Goal: Book appointment/travel/reservation

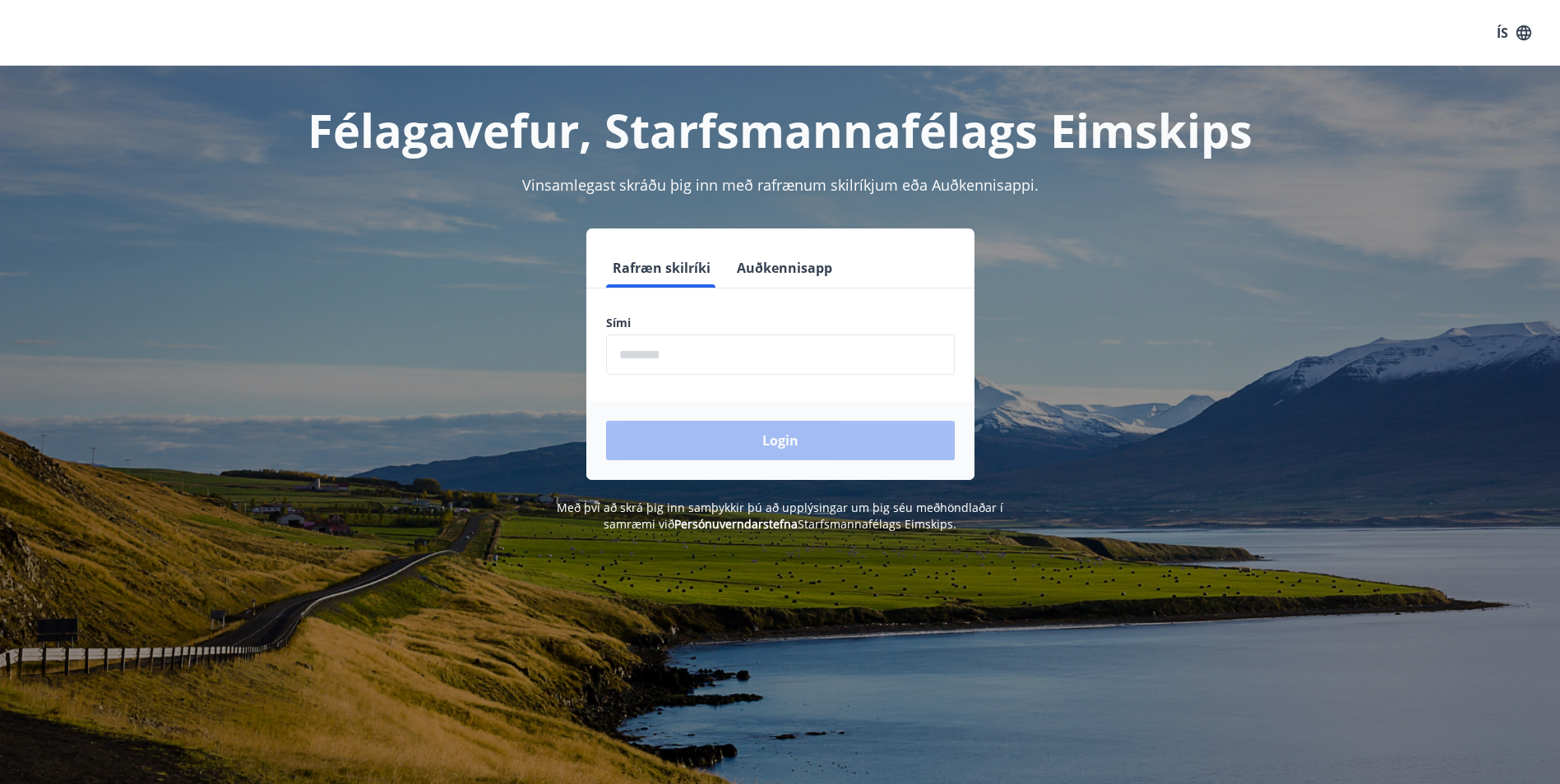
click at [683, 354] on input "phone" at bounding box center [780, 355] width 348 height 41
type input "********"
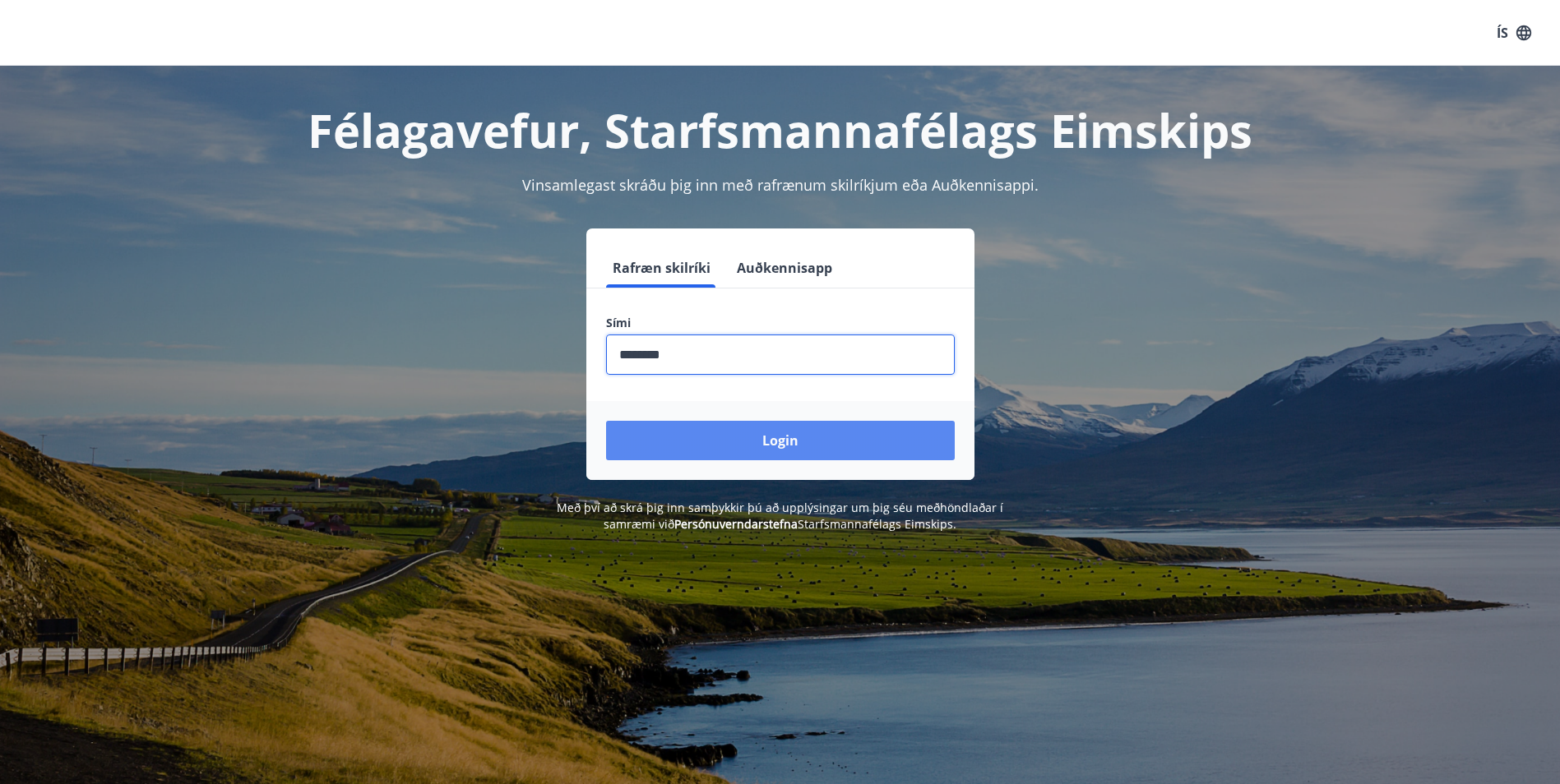
click at [679, 448] on button "Login" at bounding box center [780, 440] width 348 height 40
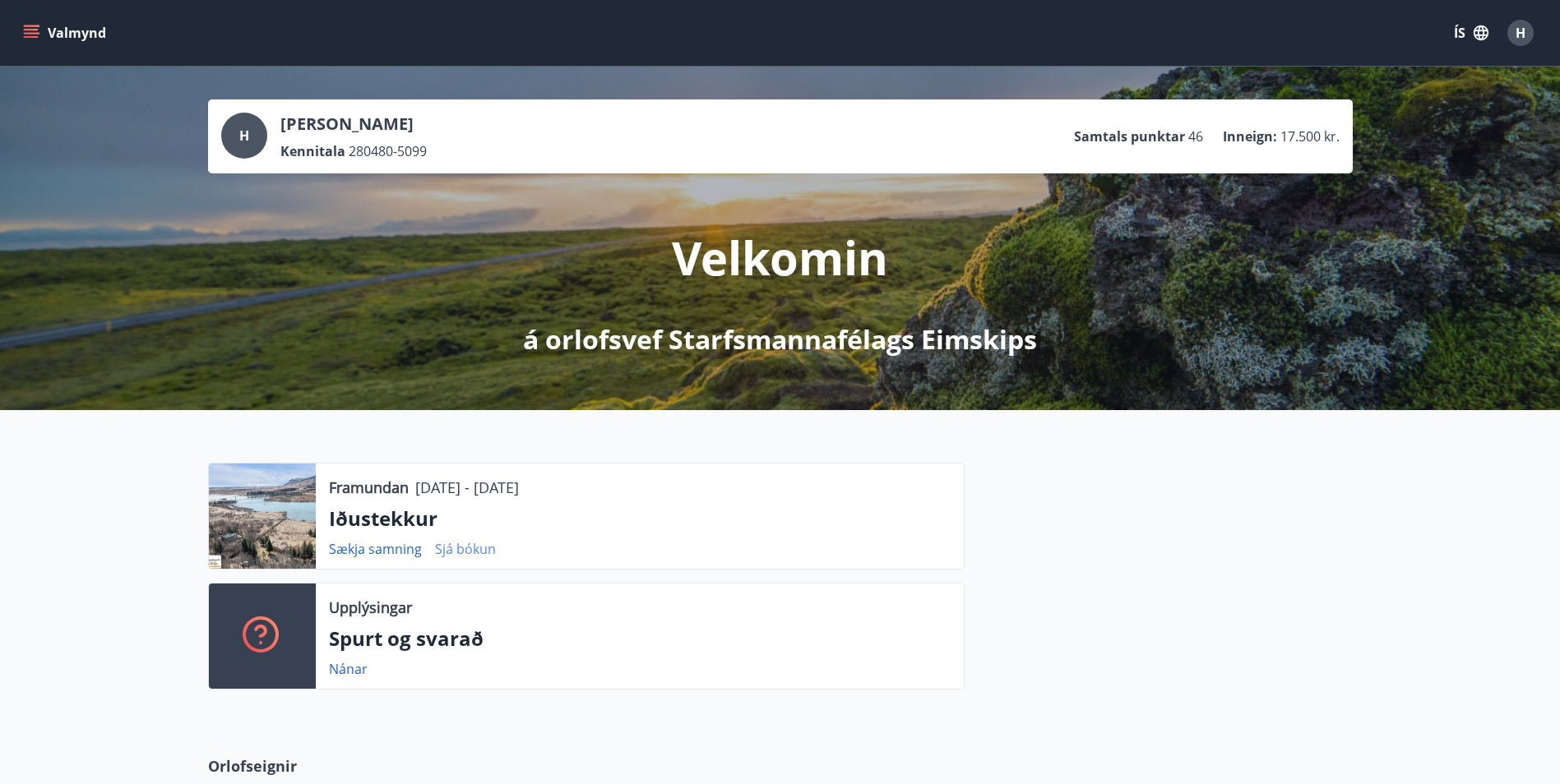
click at [479, 552] on link "Sjá bókun" at bounding box center [466, 549] width 61 height 18
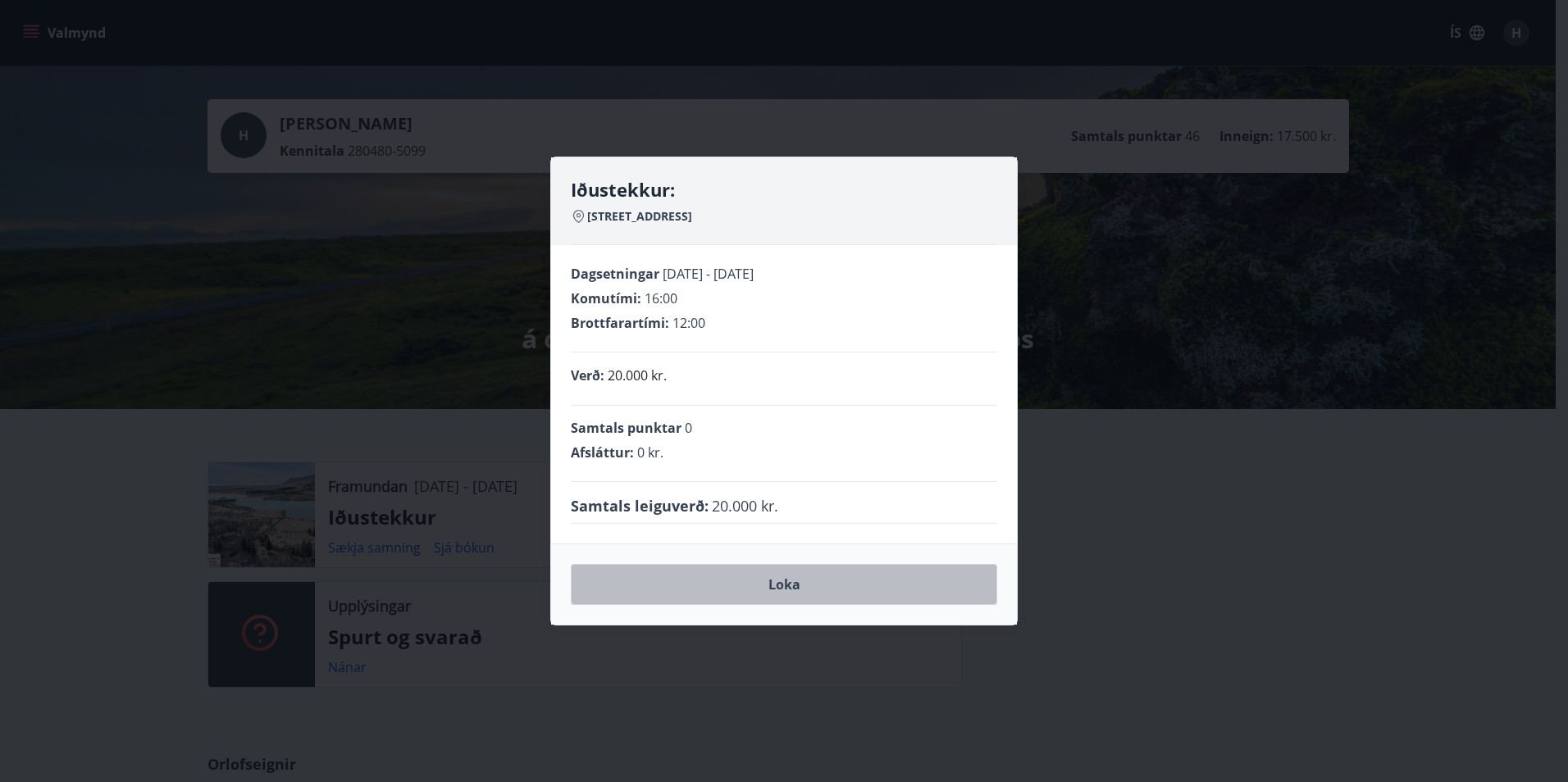
click at [788, 584] on button "Loka" at bounding box center [784, 584] width 427 height 41
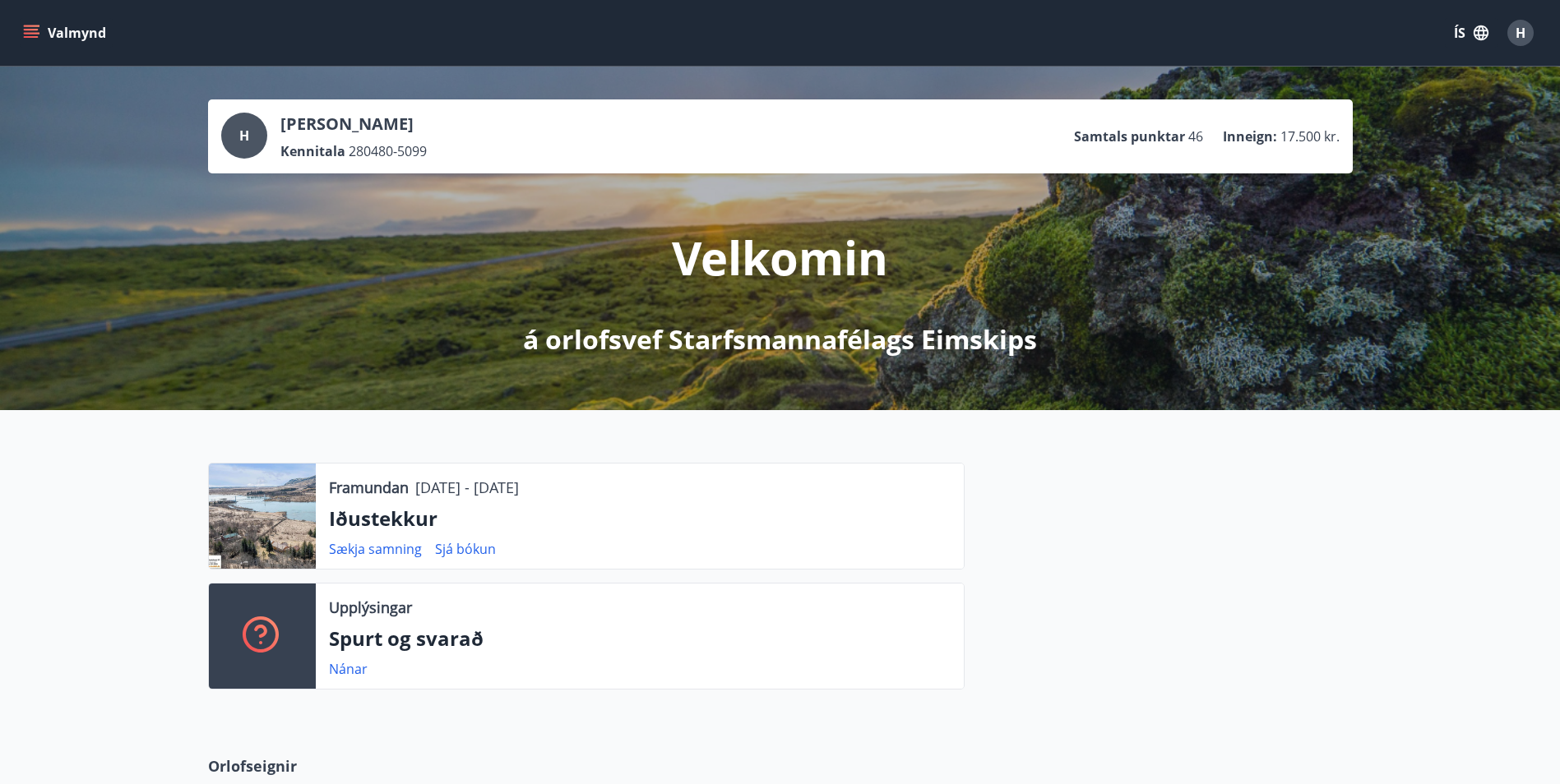
click at [41, 31] on button "Valmynd" at bounding box center [66, 33] width 93 height 30
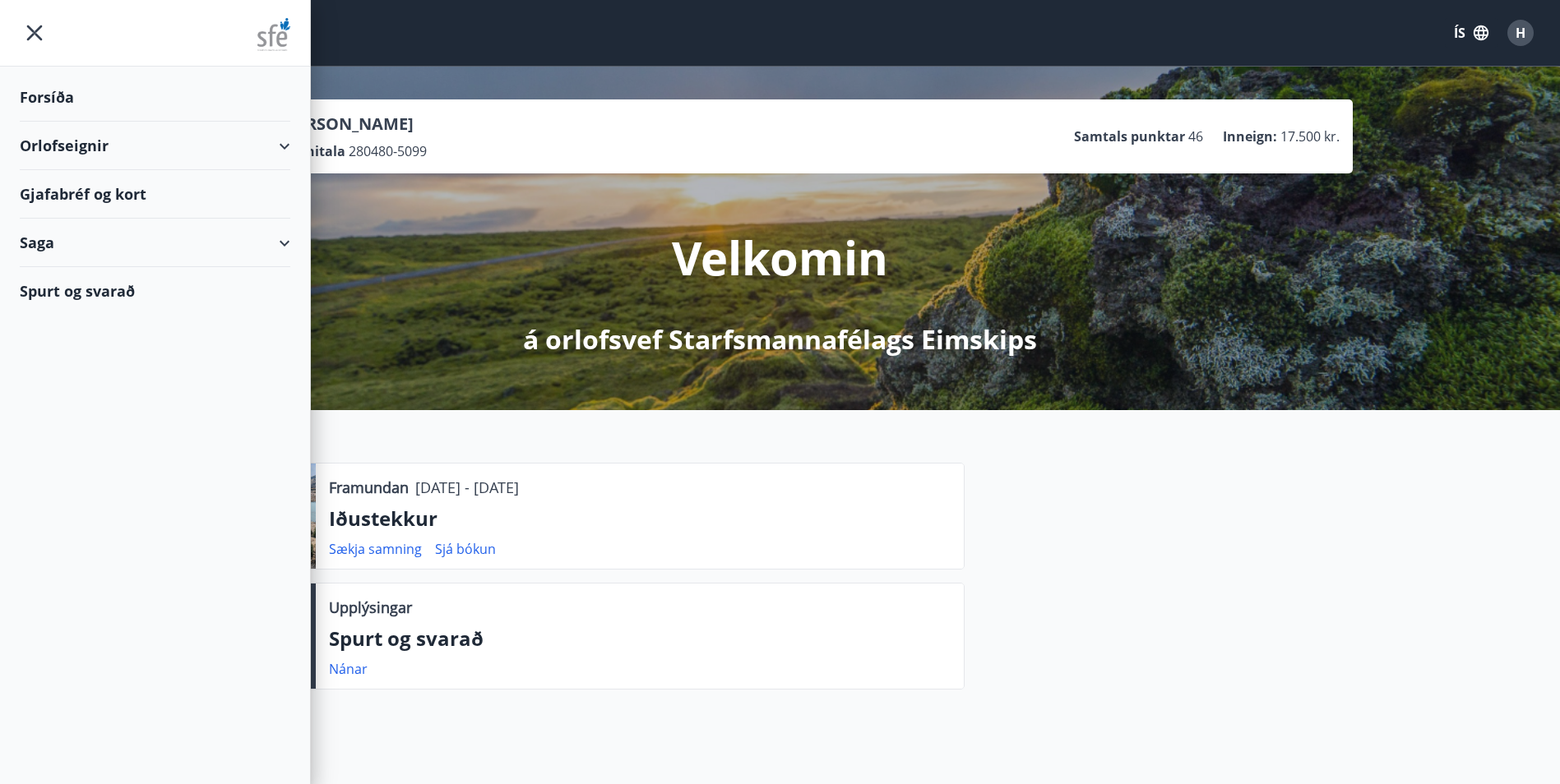
click at [62, 151] on div "Orlofseignir" at bounding box center [154, 146] width 271 height 49
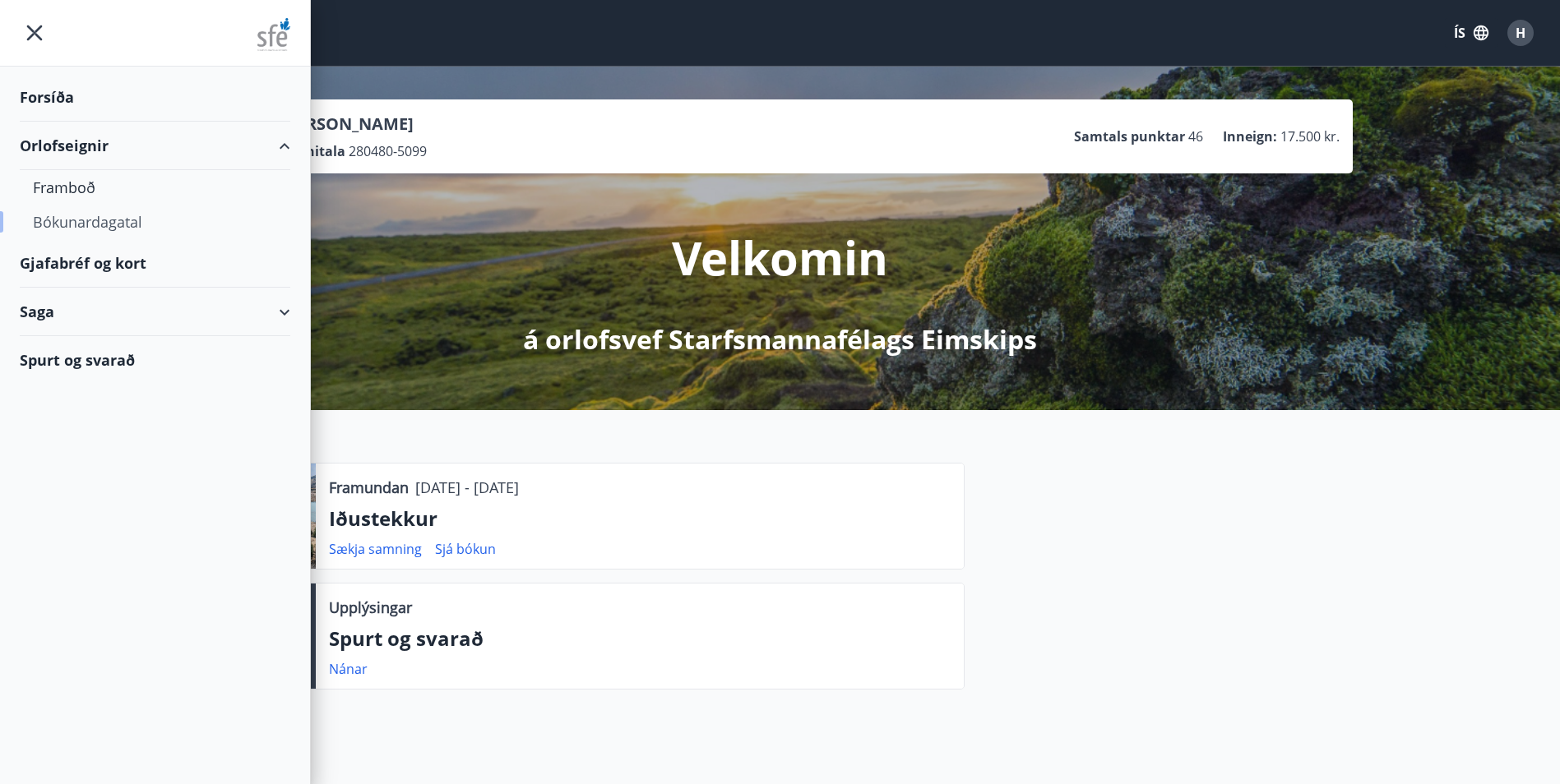
click at [76, 222] on div "Bókunardagatal" at bounding box center [155, 222] width 244 height 34
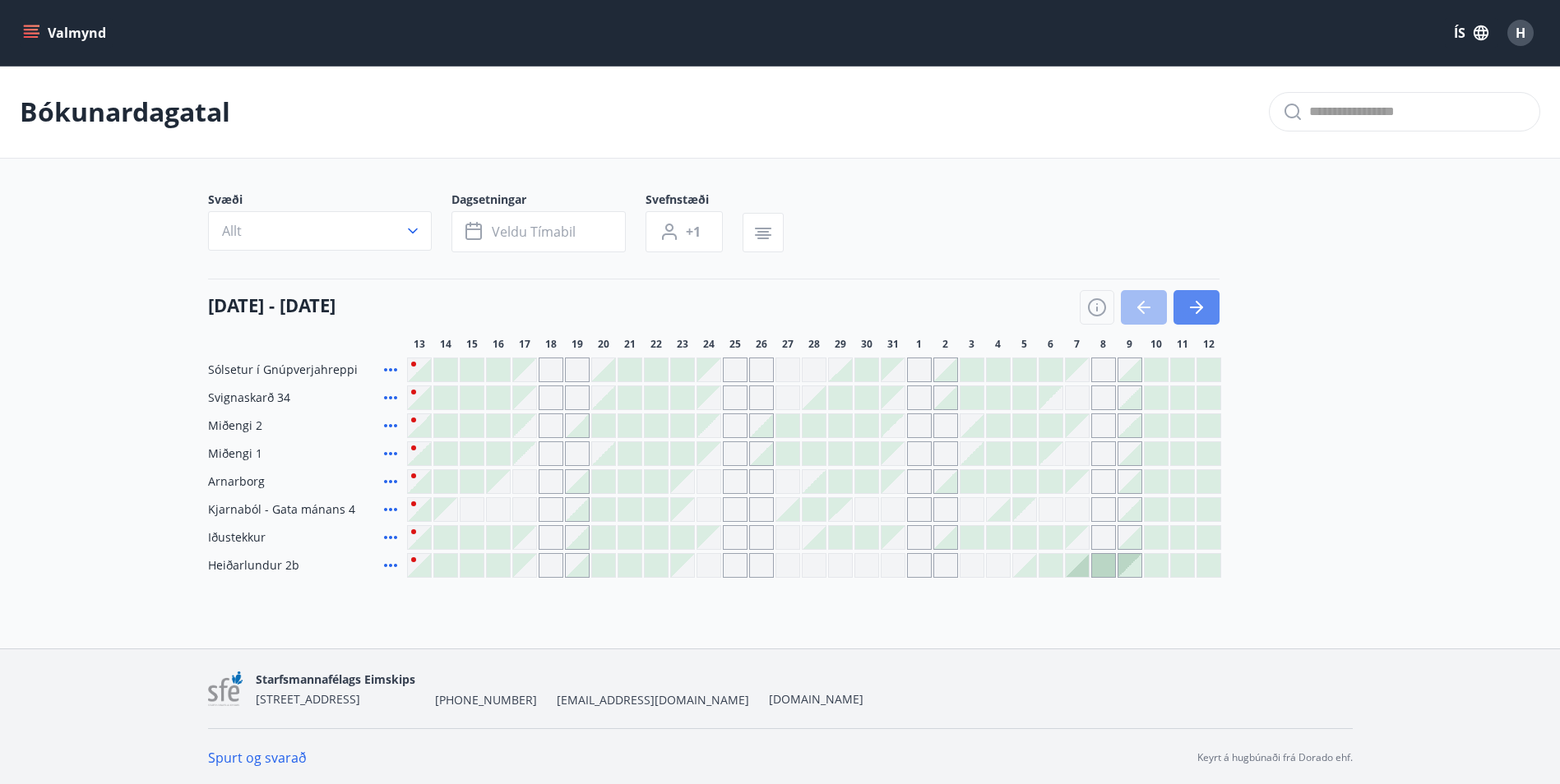
click at [1210, 306] on button "button" at bounding box center [1196, 307] width 46 height 34
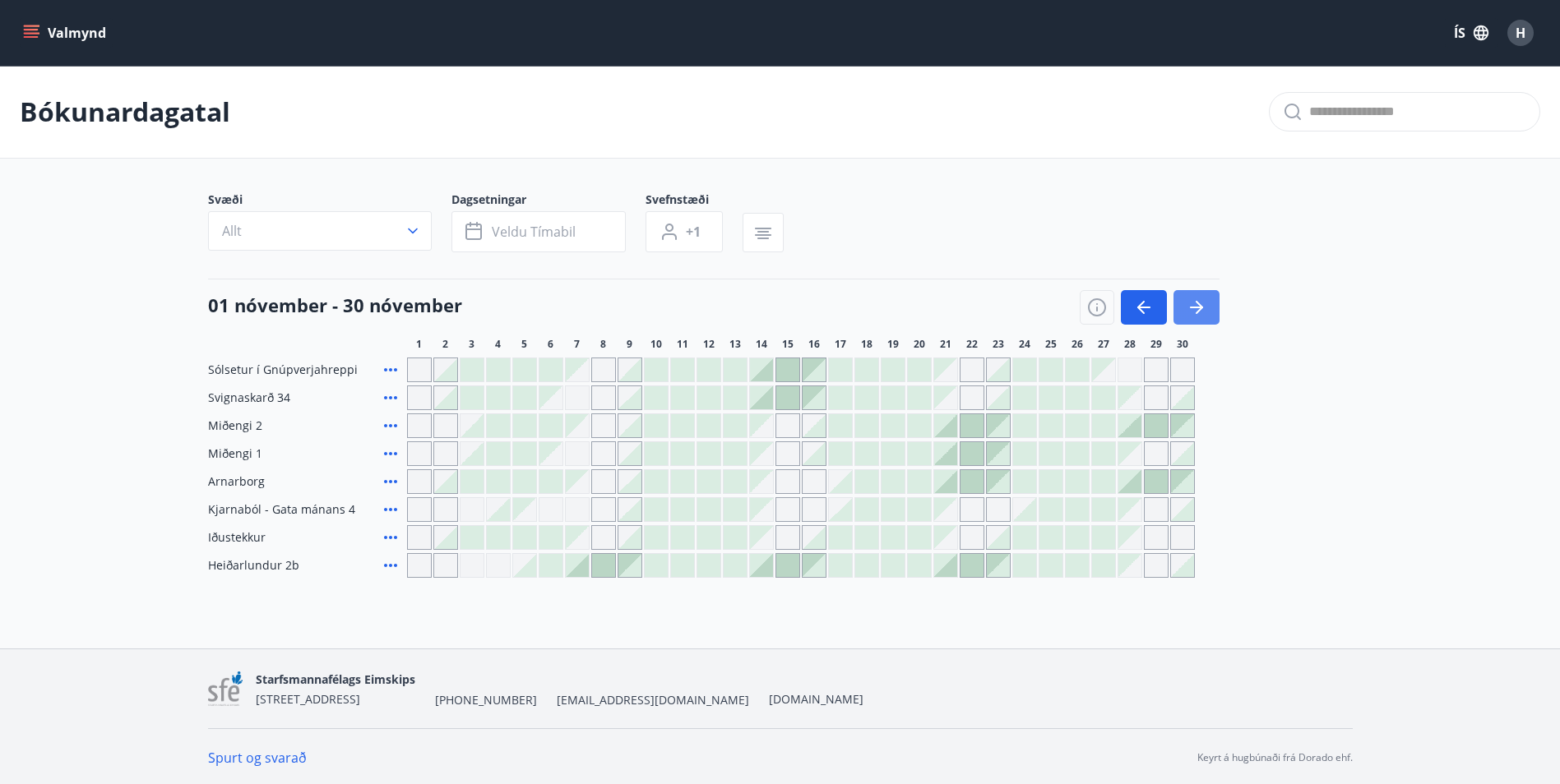
click at [1210, 306] on button "button" at bounding box center [1196, 307] width 46 height 34
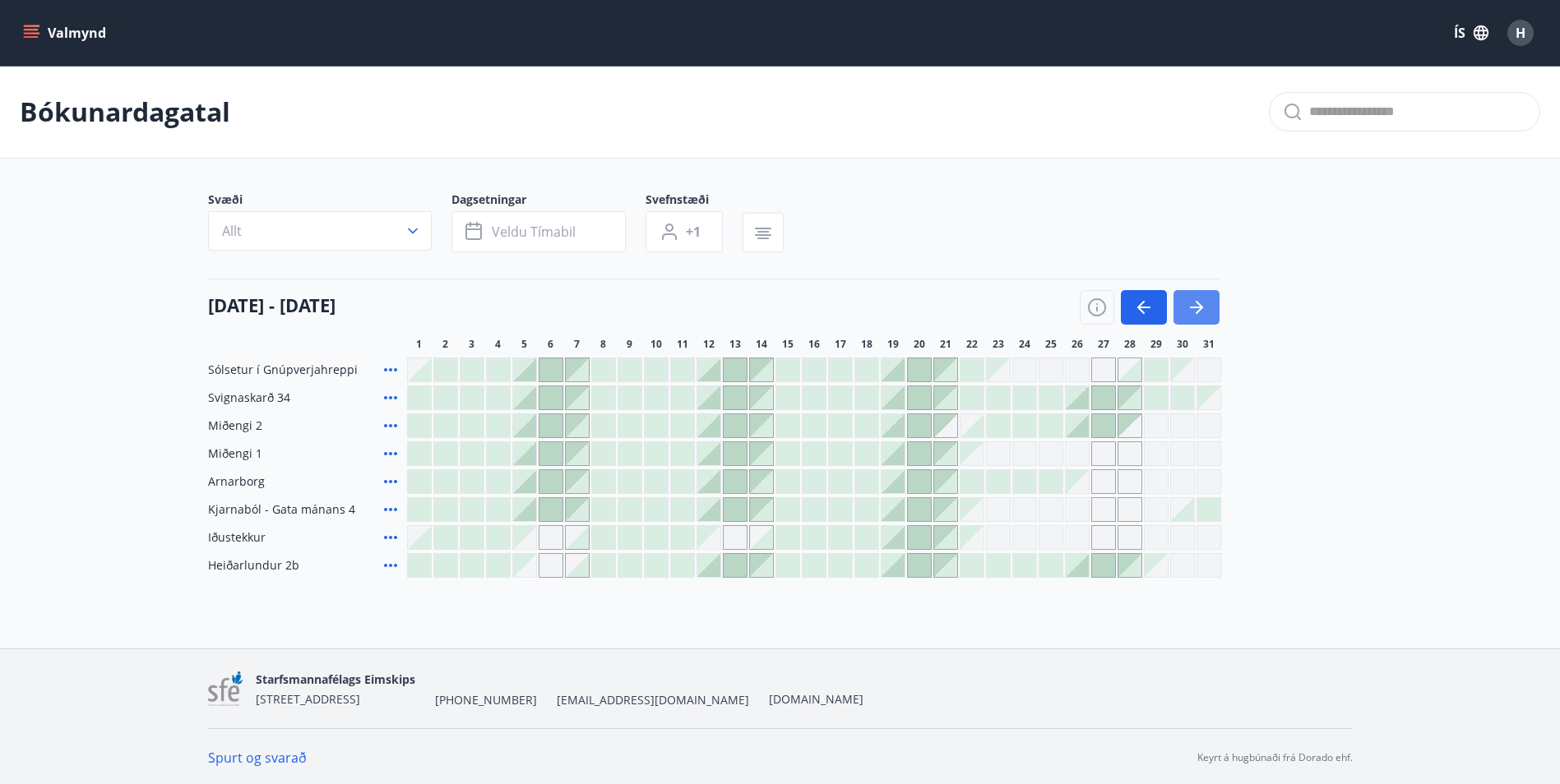
click at [1210, 306] on button "button" at bounding box center [1196, 307] width 46 height 34
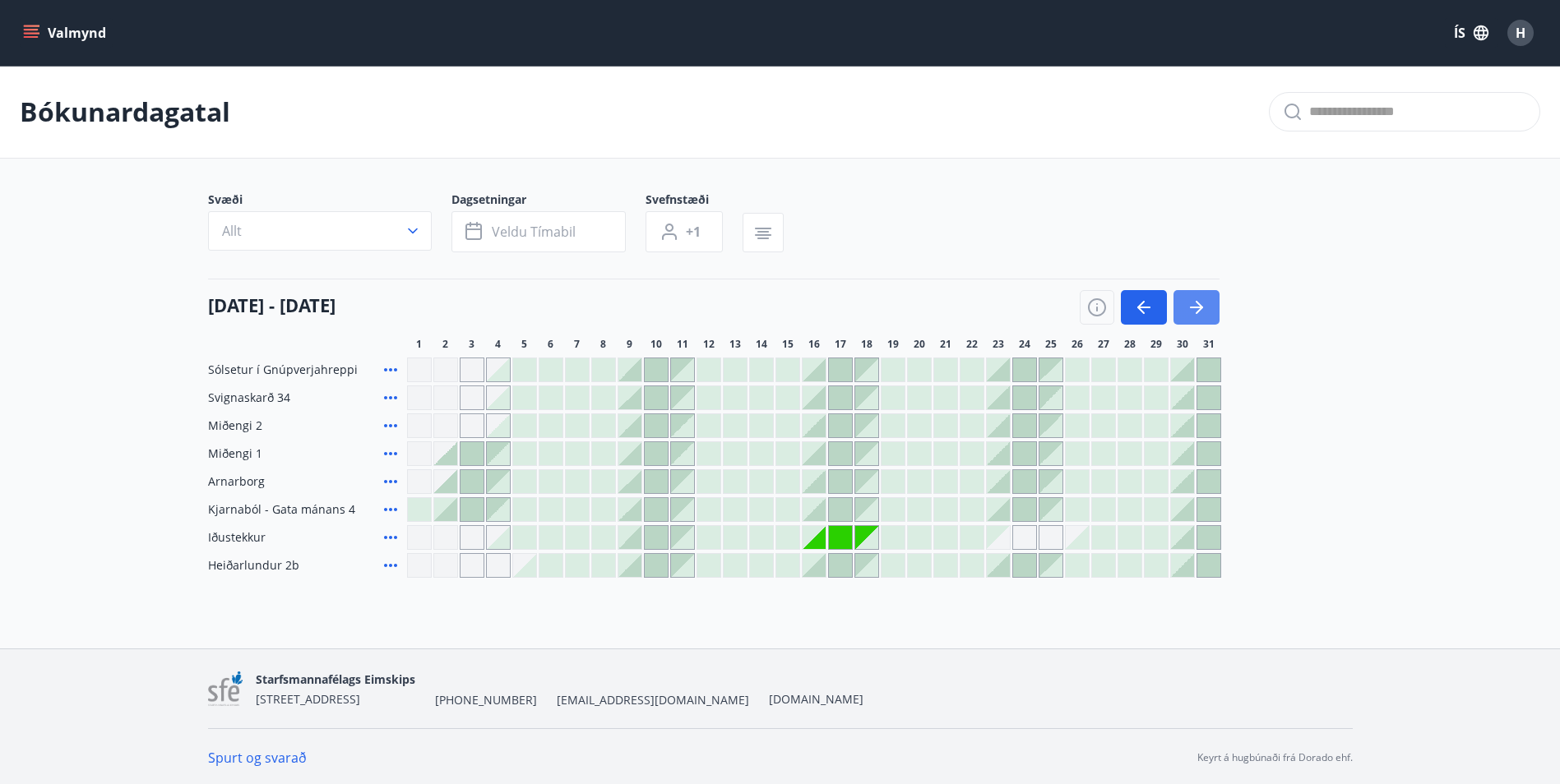
click at [1210, 306] on button "button" at bounding box center [1196, 307] width 46 height 34
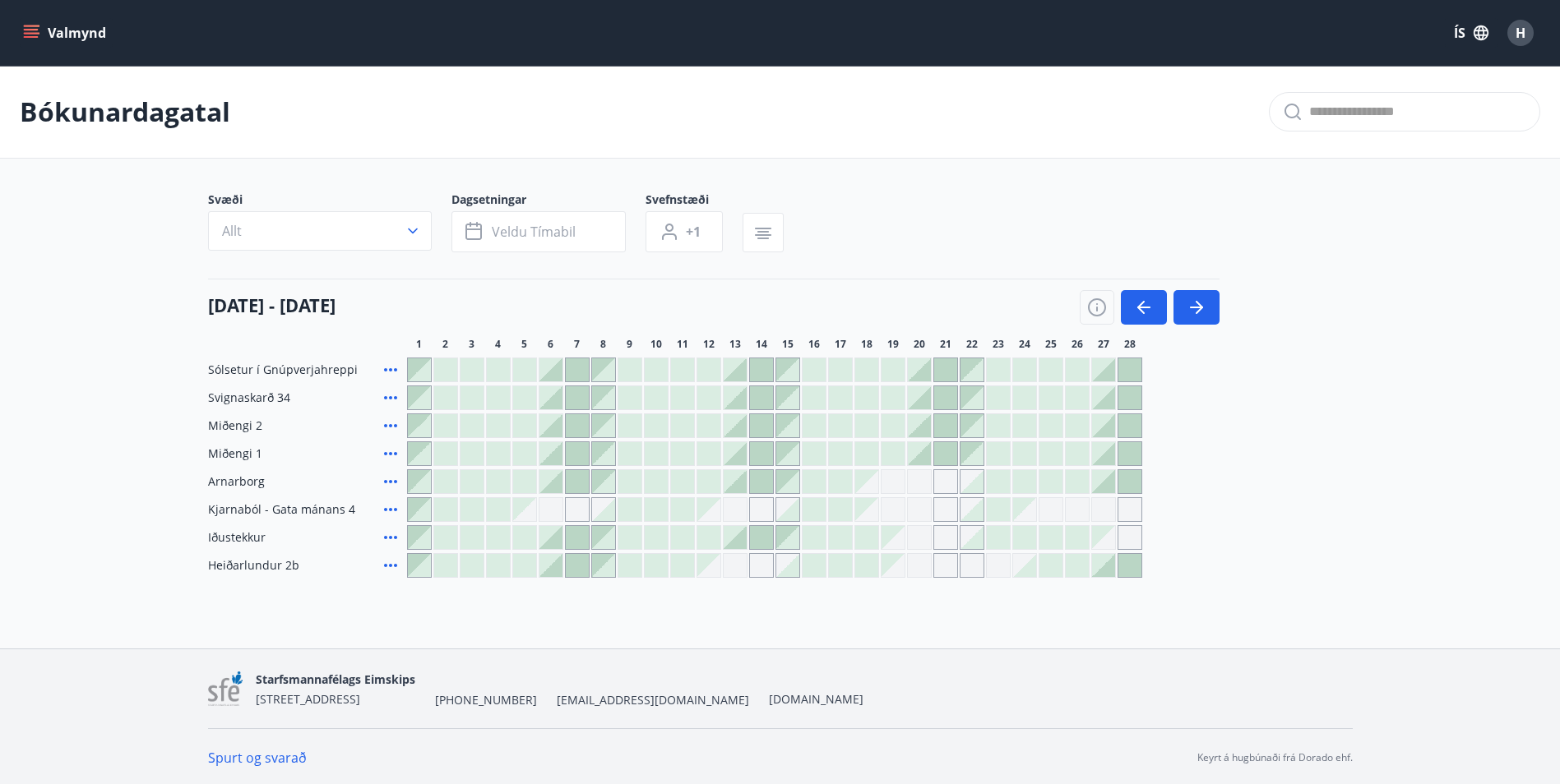
click at [415, 539] on div at bounding box center [419, 537] width 23 height 23
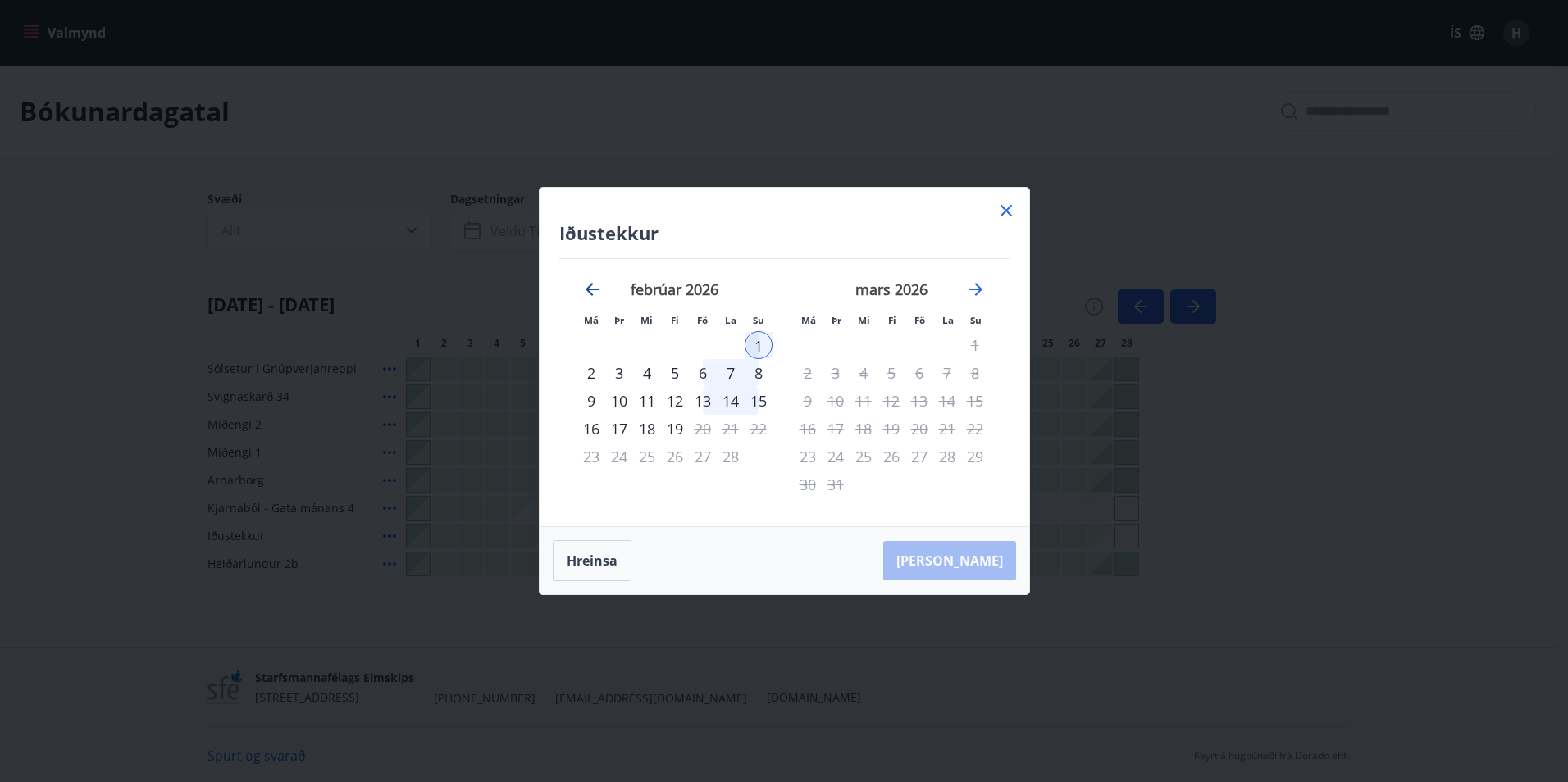
click at [591, 290] on icon "Move backward to switch to the previous month." at bounding box center [592, 289] width 13 height 13
click at [1012, 213] on icon at bounding box center [1006, 210] width 19 height 19
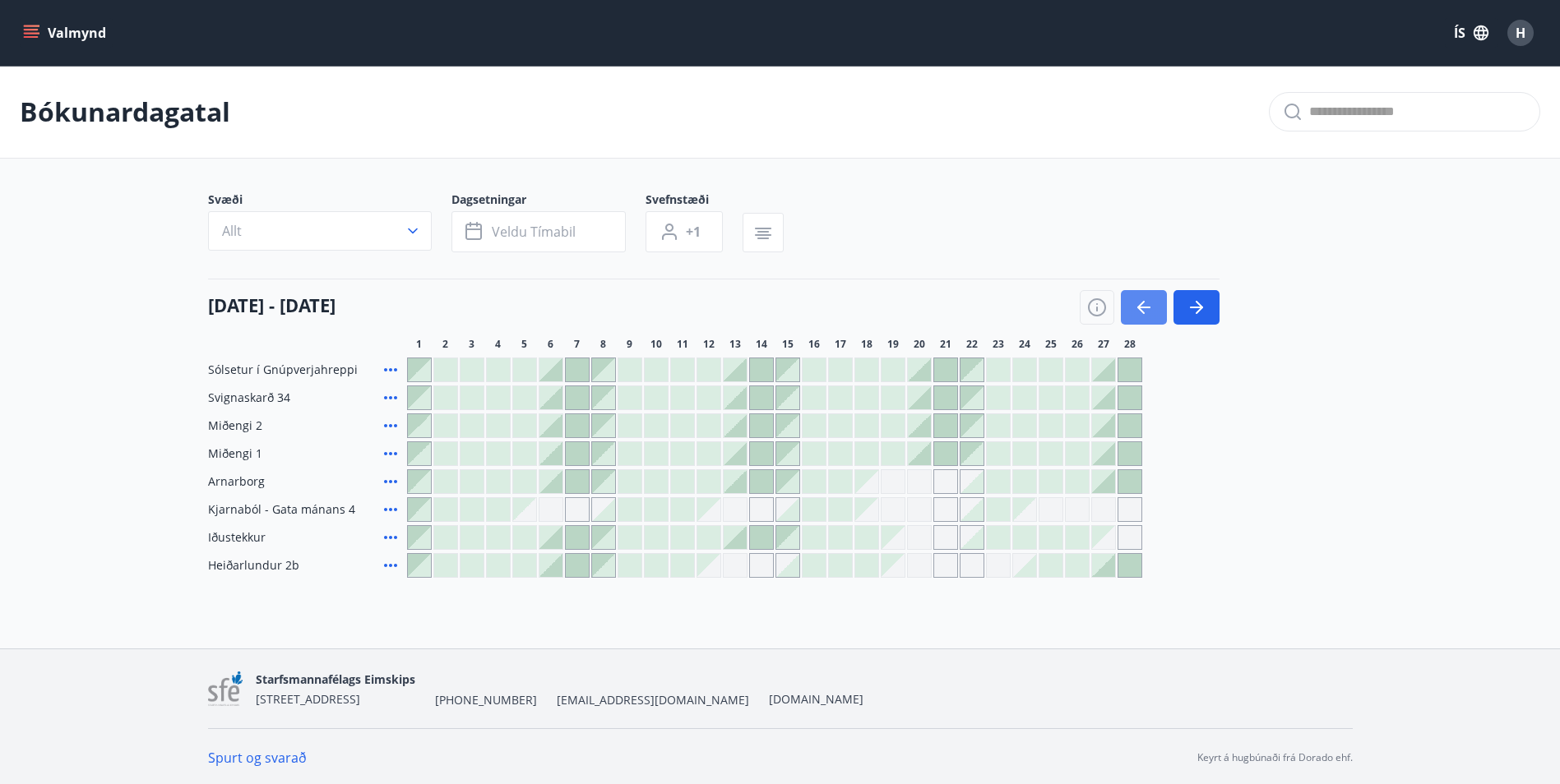
click at [1142, 308] on icon "button" at bounding box center [1143, 308] width 13 height 2
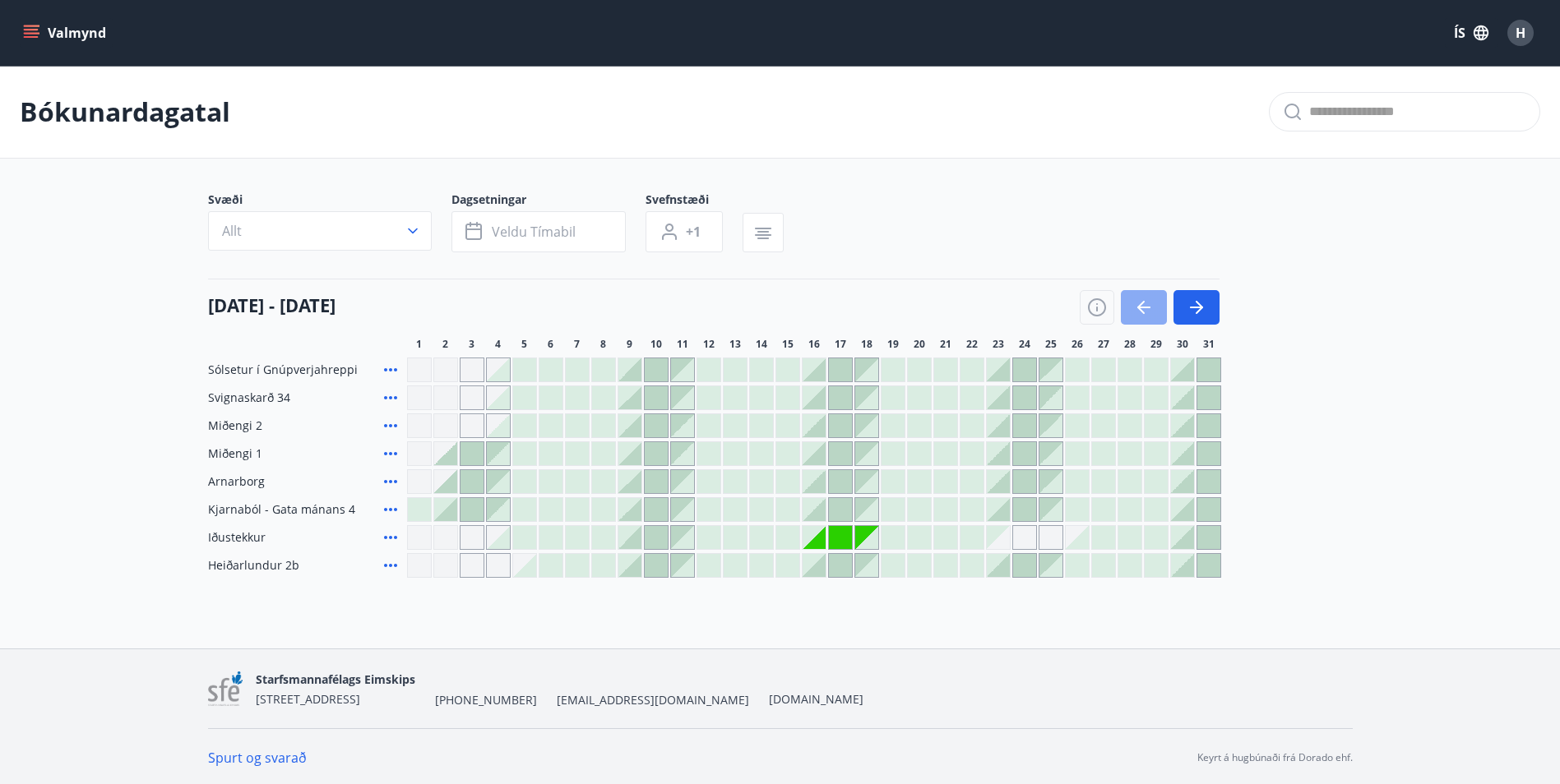
click at [1142, 308] on icon "button" at bounding box center [1143, 308] width 13 height 2
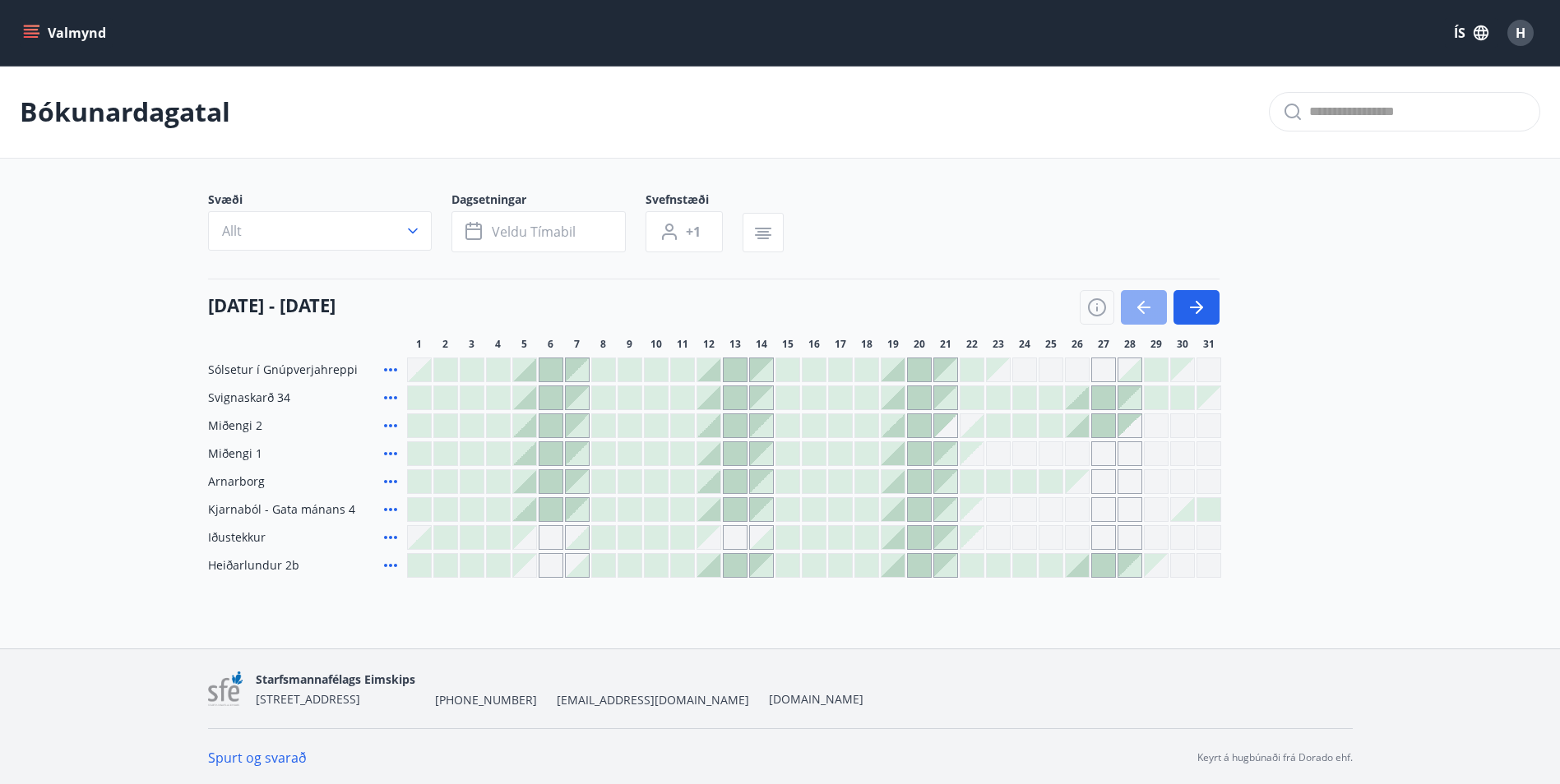
click at [1142, 308] on icon "button" at bounding box center [1143, 308] width 13 height 2
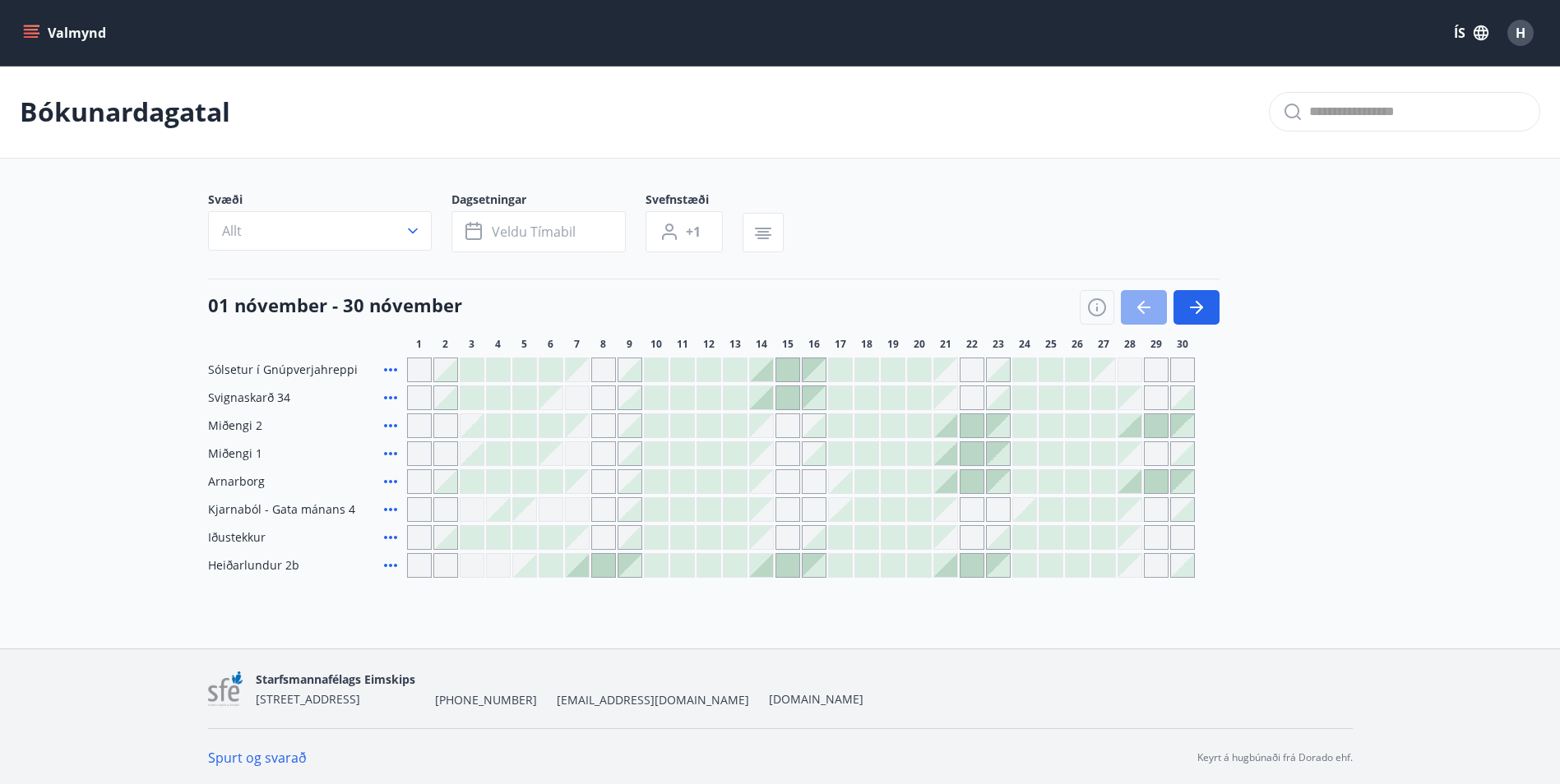
click at [1142, 308] on icon "button" at bounding box center [1143, 308] width 13 height 2
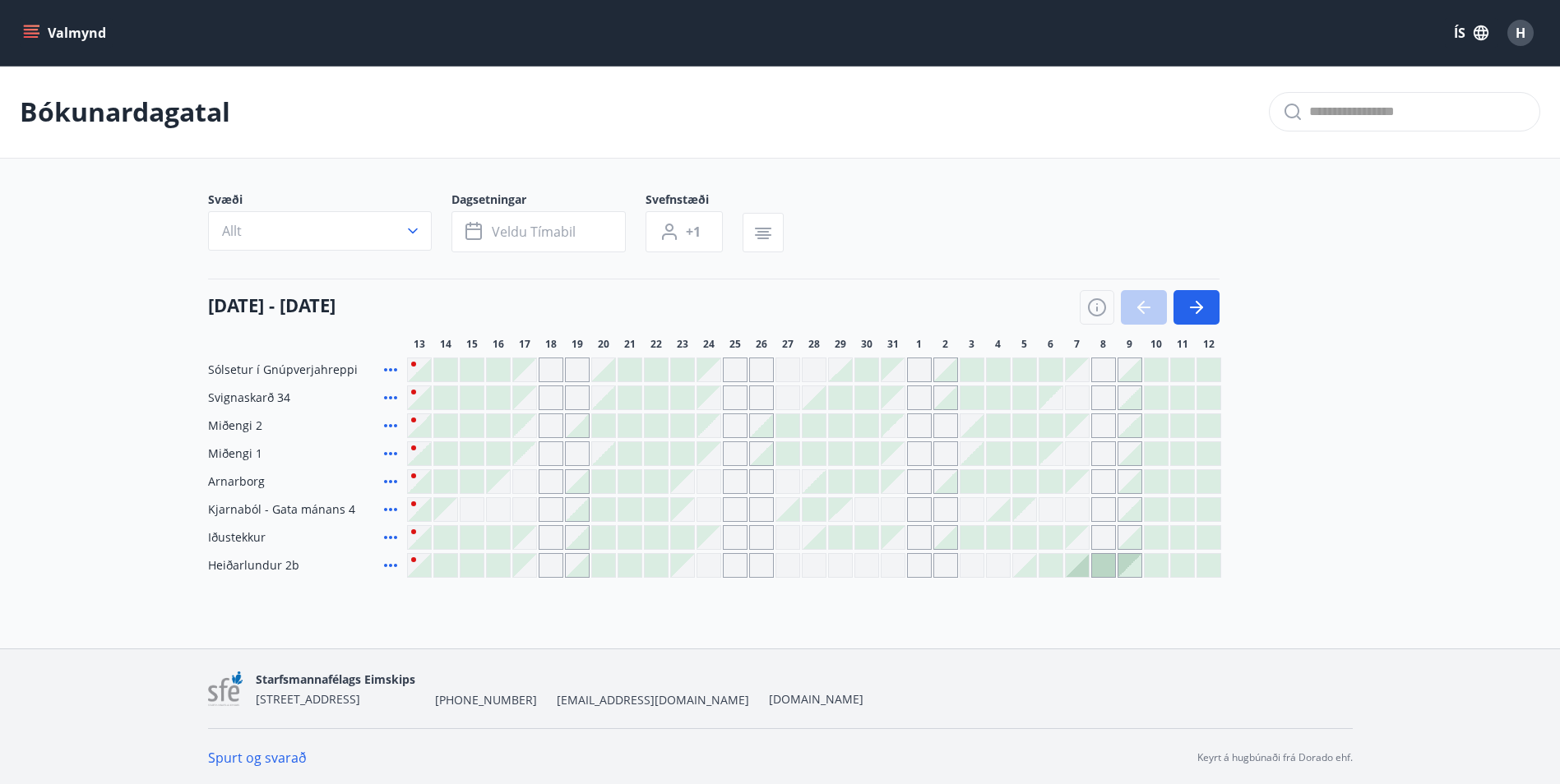
click at [1142, 308] on div at bounding box center [1149, 307] width 139 height 34
click at [1199, 312] on icon "button" at bounding box center [1196, 307] width 19 height 19
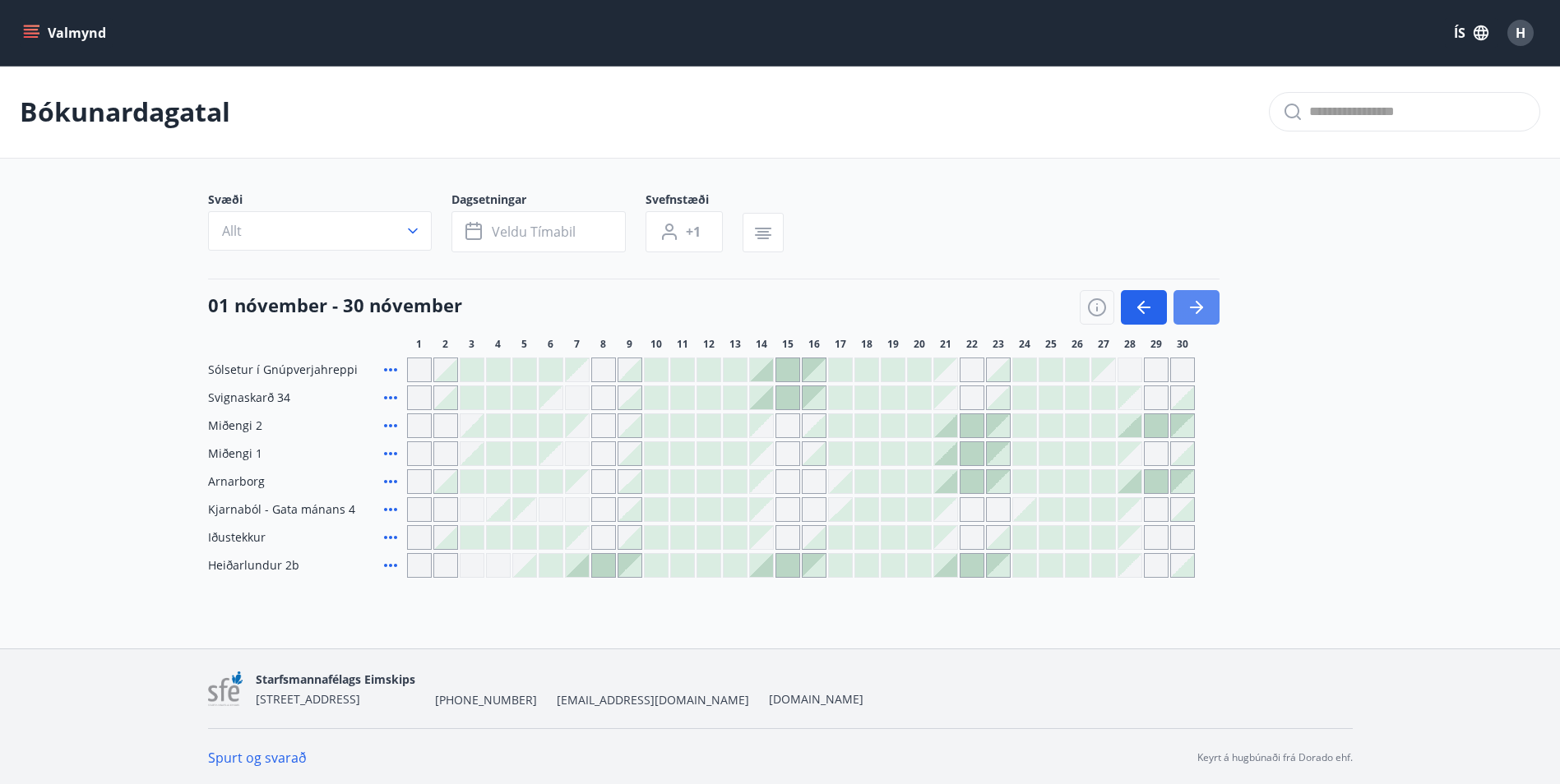
click at [1199, 312] on icon "button" at bounding box center [1196, 307] width 19 height 19
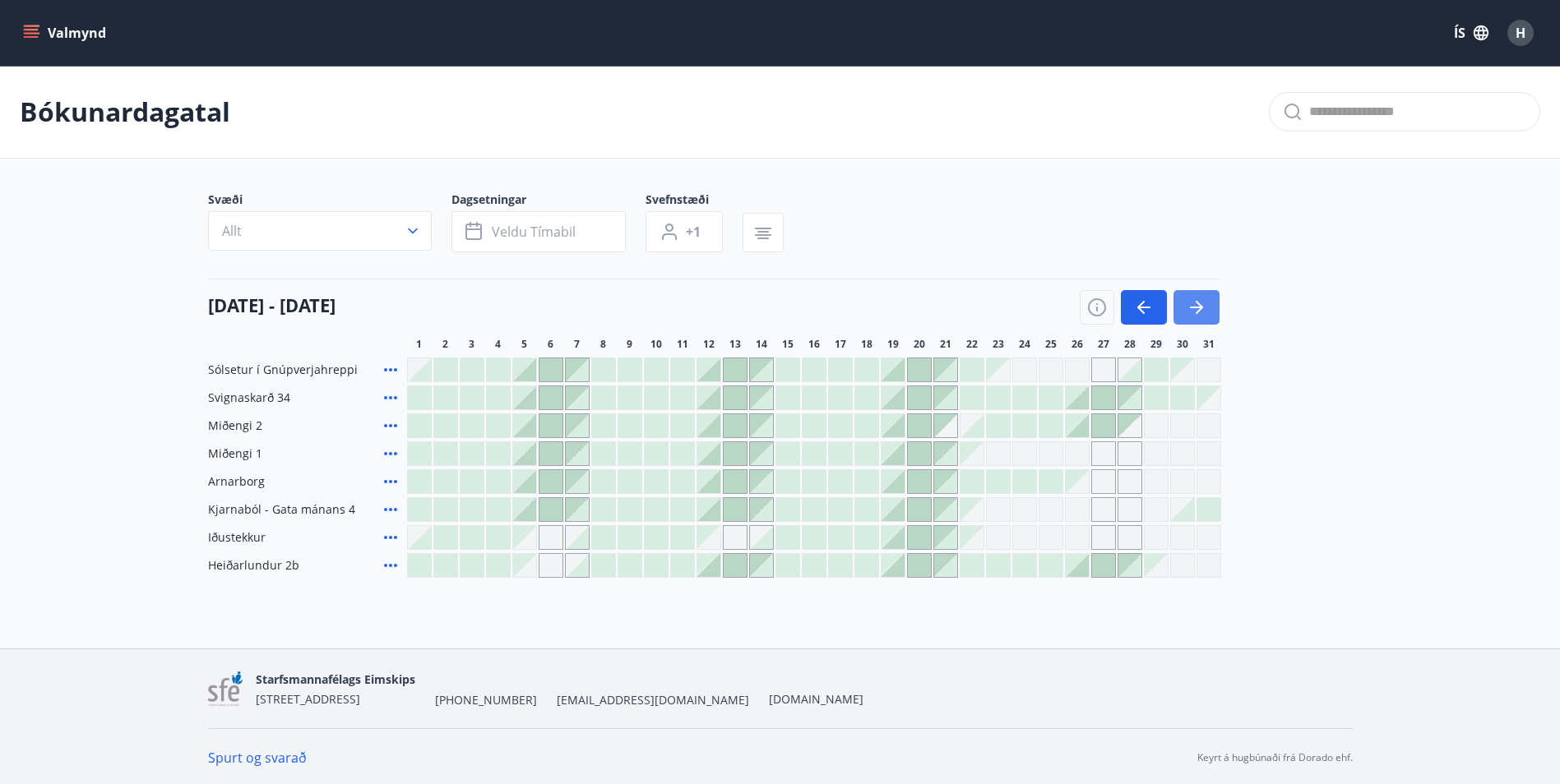
click at [1199, 312] on icon "button" at bounding box center [1196, 307] width 19 height 19
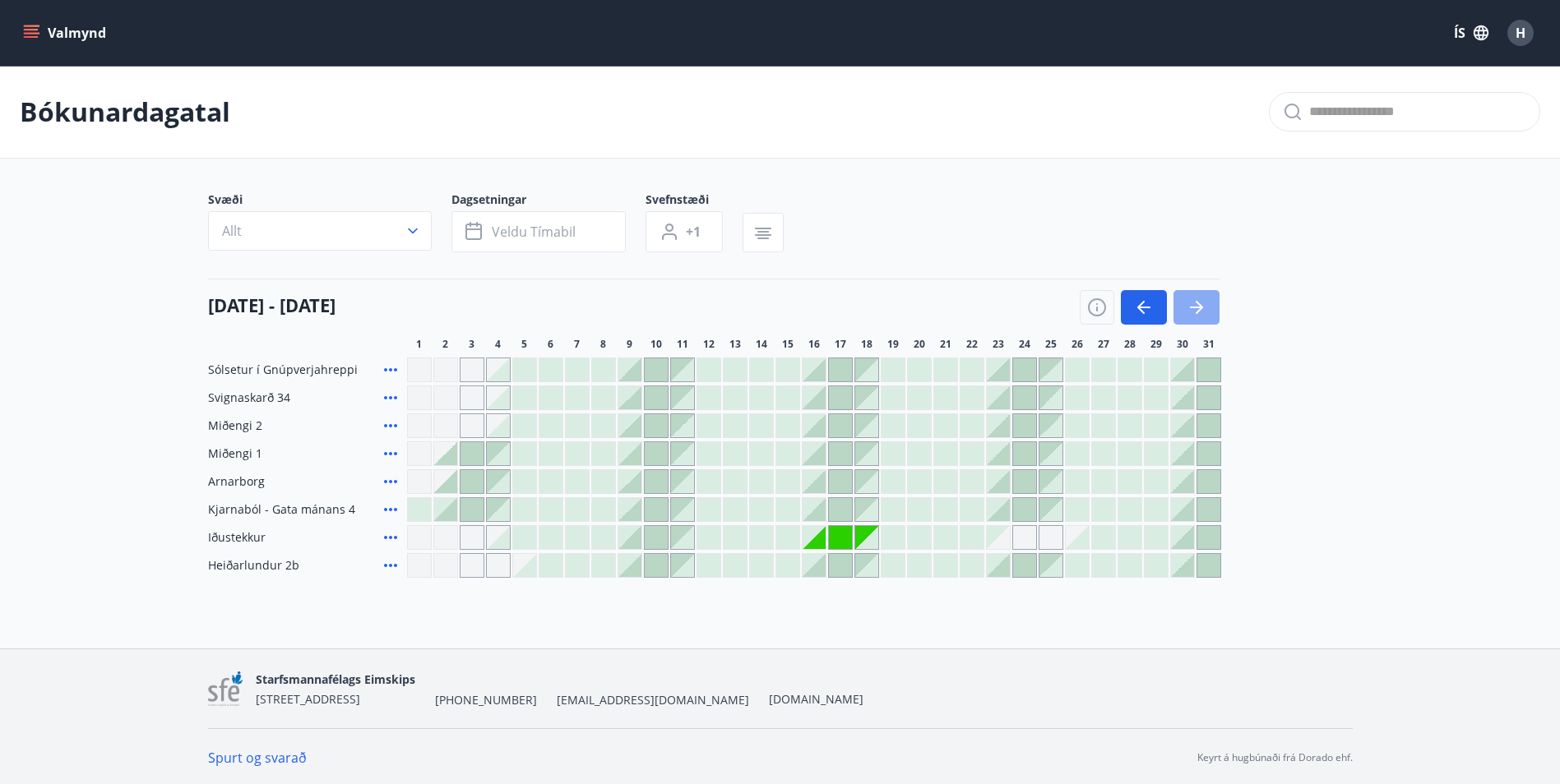
click at [1199, 312] on icon "button" at bounding box center [1196, 307] width 19 height 19
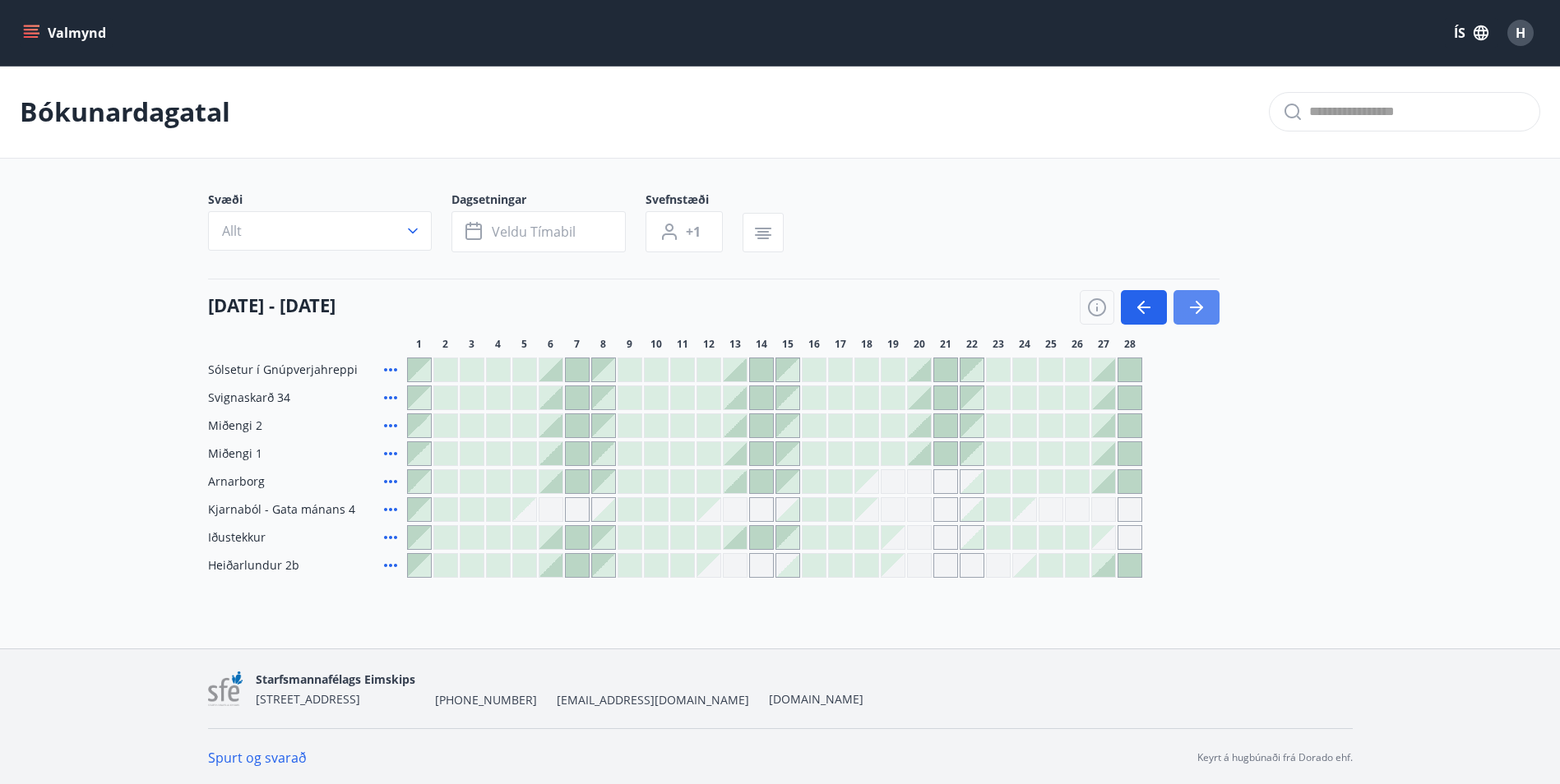
click at [1191, 309] on icon "button" at bounding box center [1196, 307] width 19 height 19
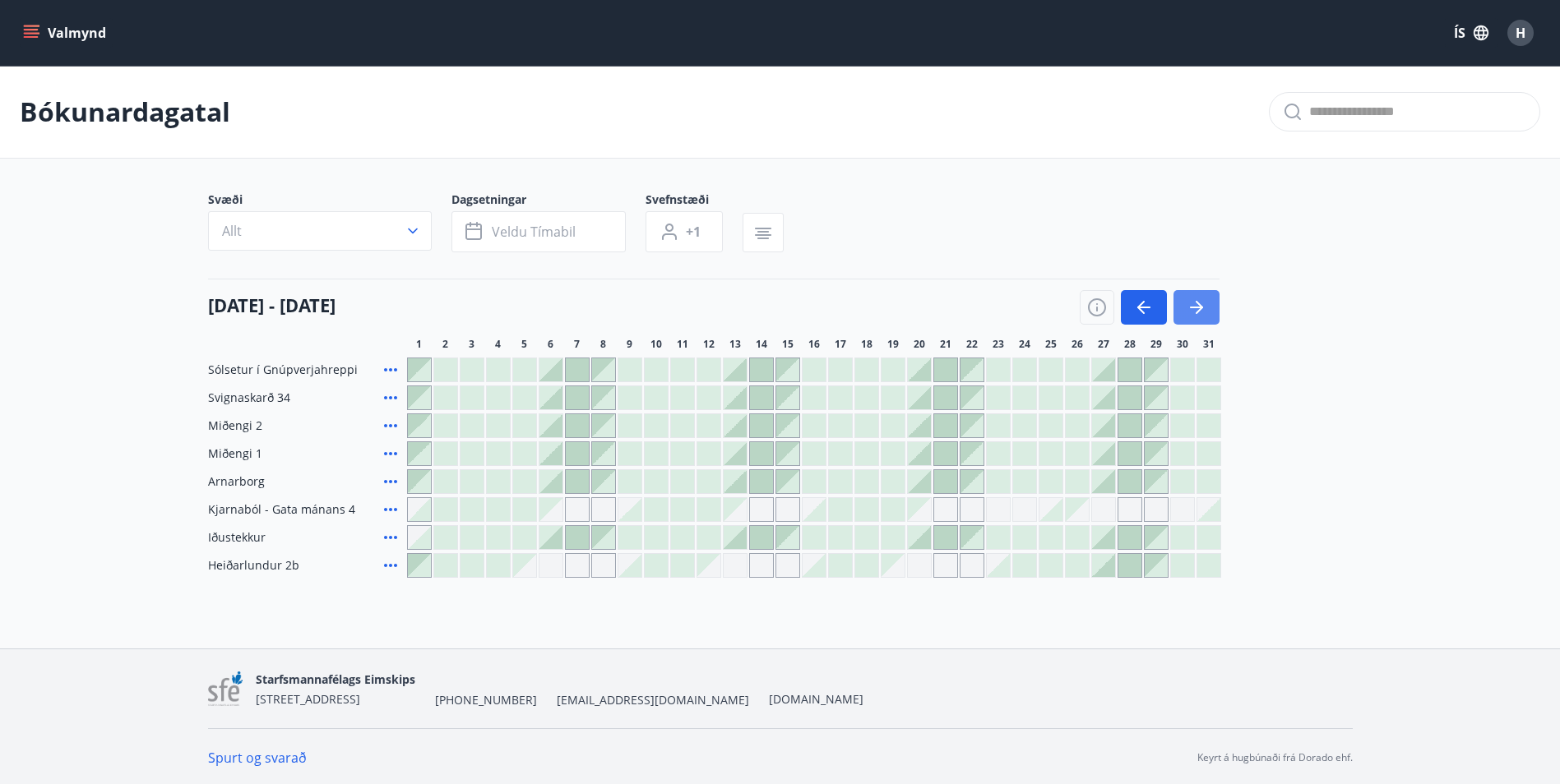
click at [1191, 309] on icon "button" at bounding box center [1196, 307] width 19 height 19
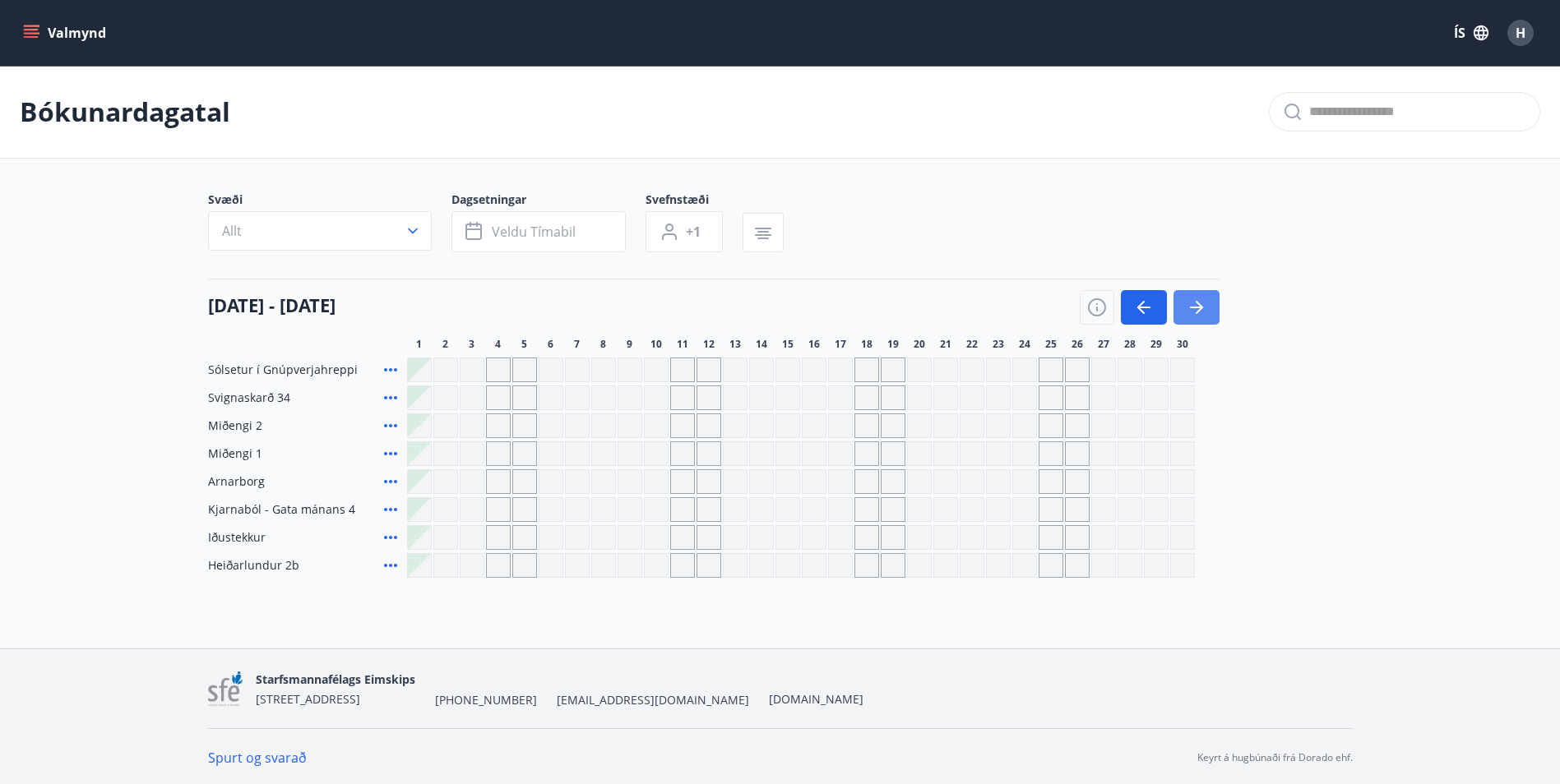
click at [1191, 309] on icon "button" at bounding box center [1196, 307] width 19 height 19
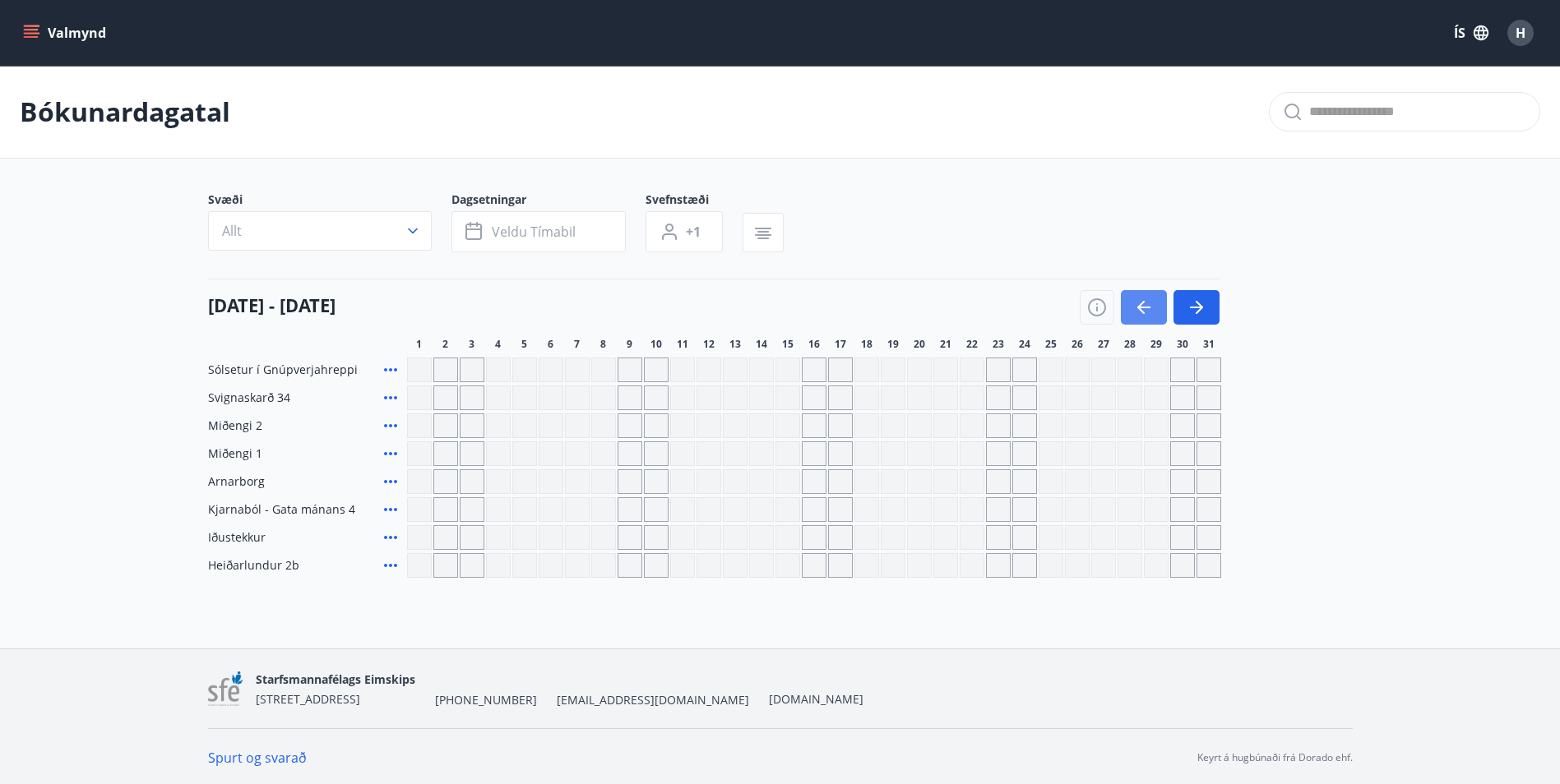
click at [1141, 313] on icon "button" at bounding box center [1143, 307] width 19 height 19
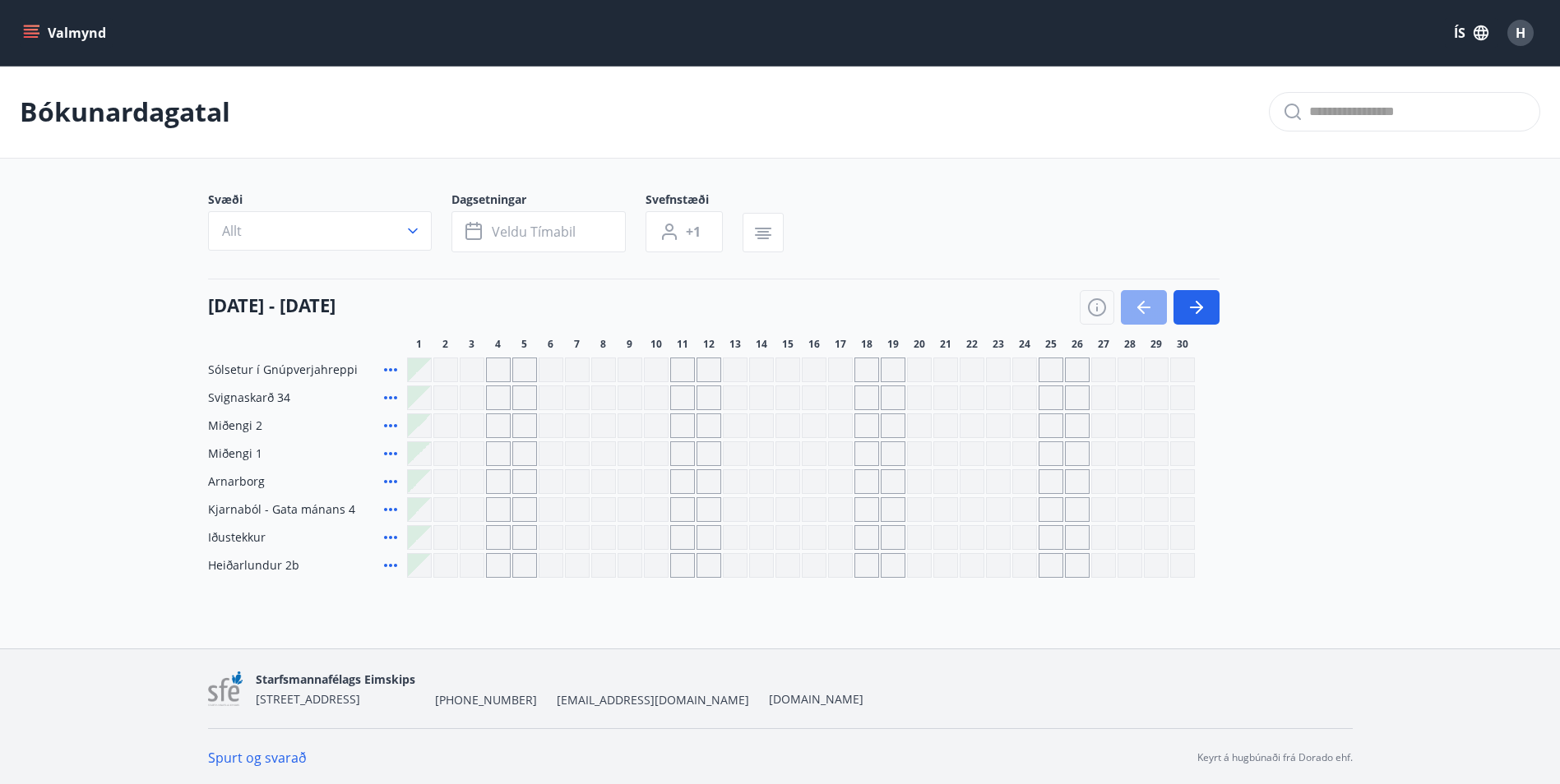
click at [1141, 313] on icon "button" at bounding box center [1143, 307] width 19 height 19
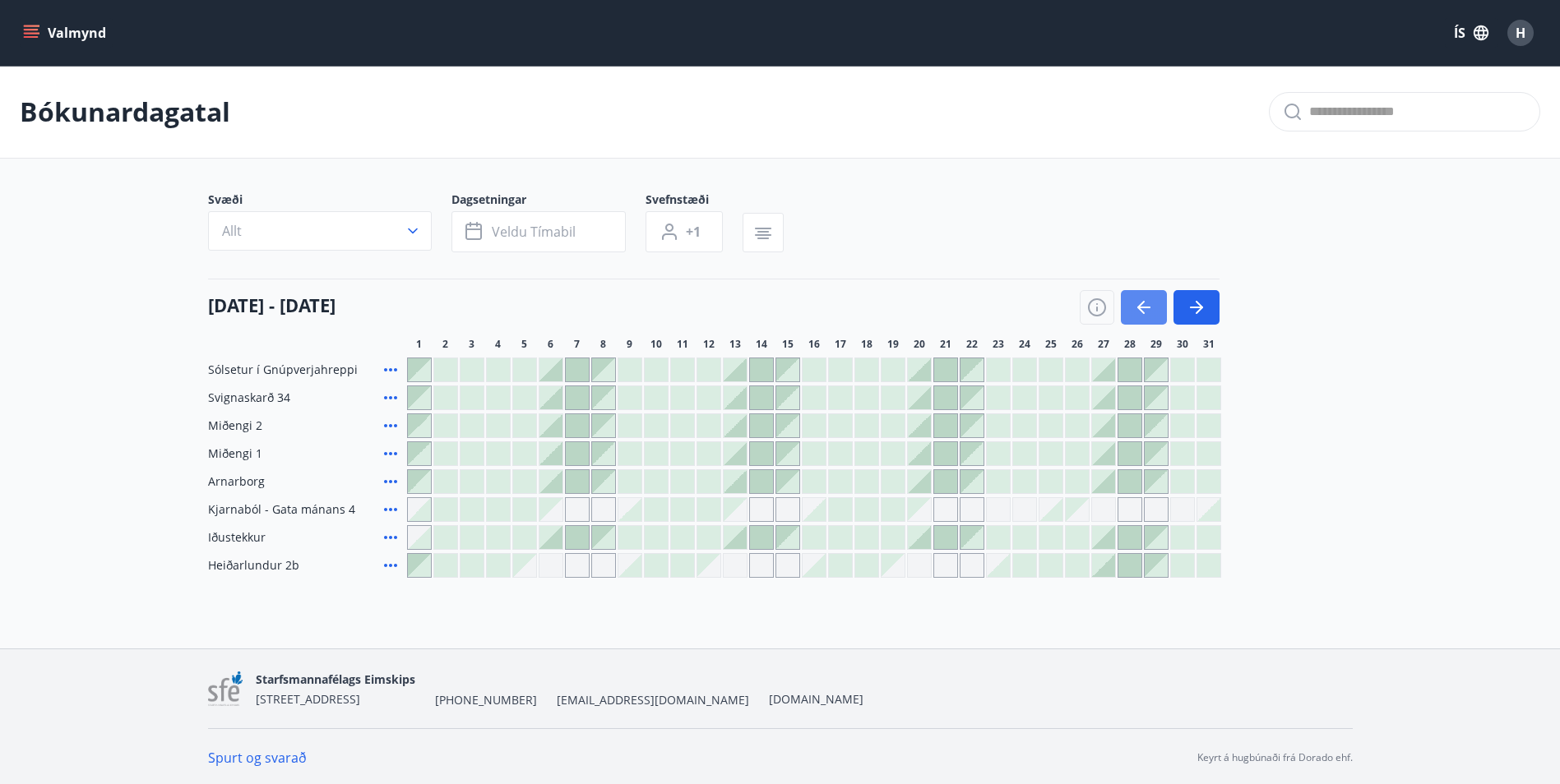
click at [1141, 313] on icon "button" at bounding box center [1143, 307] width 19 height 19
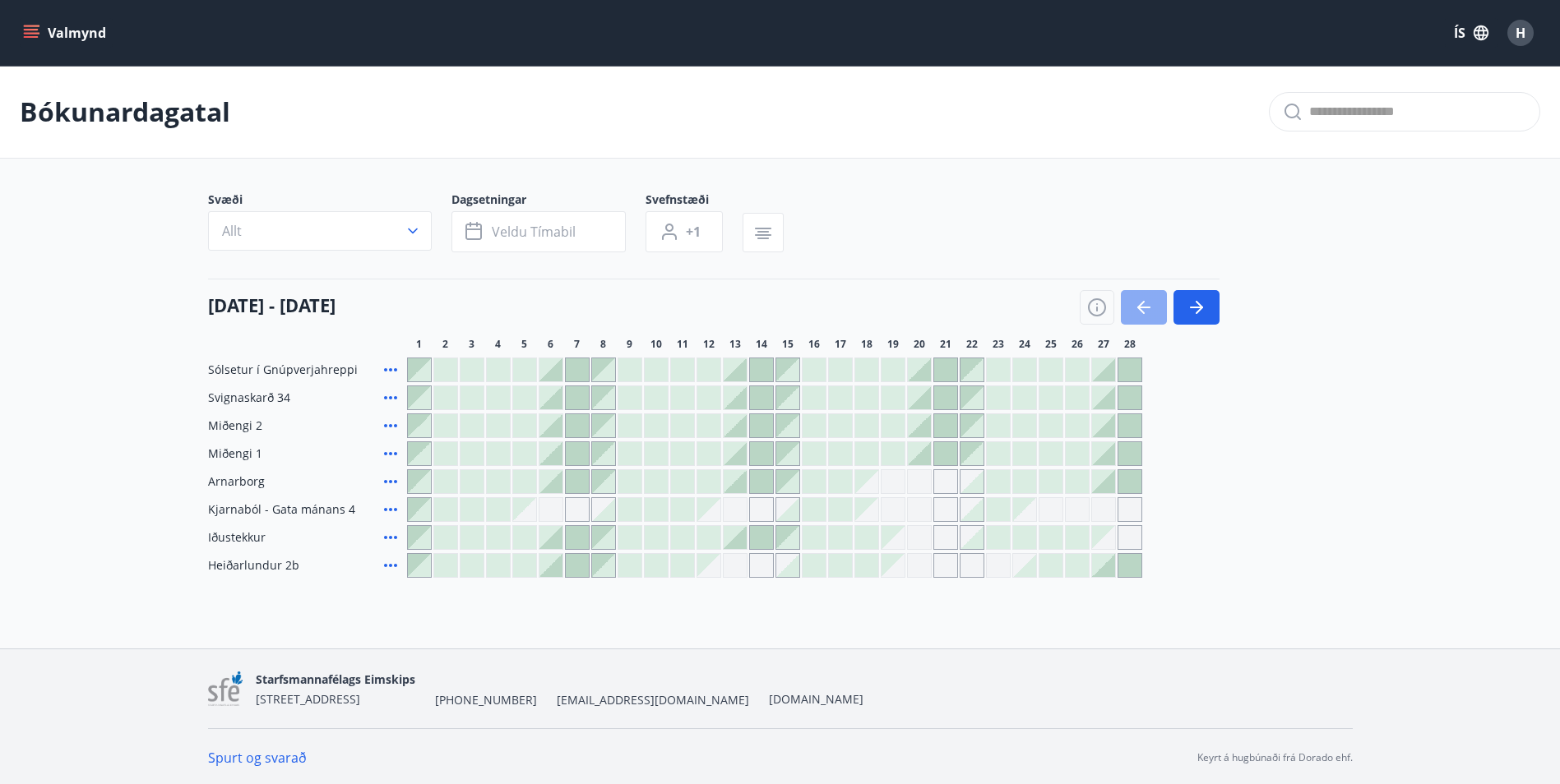
click at [1141, 313] on icon "button" at bounding box center [1143, 307] width 19 height 19
